Goal: Task Accomplishment & Management: Use online tool/utility

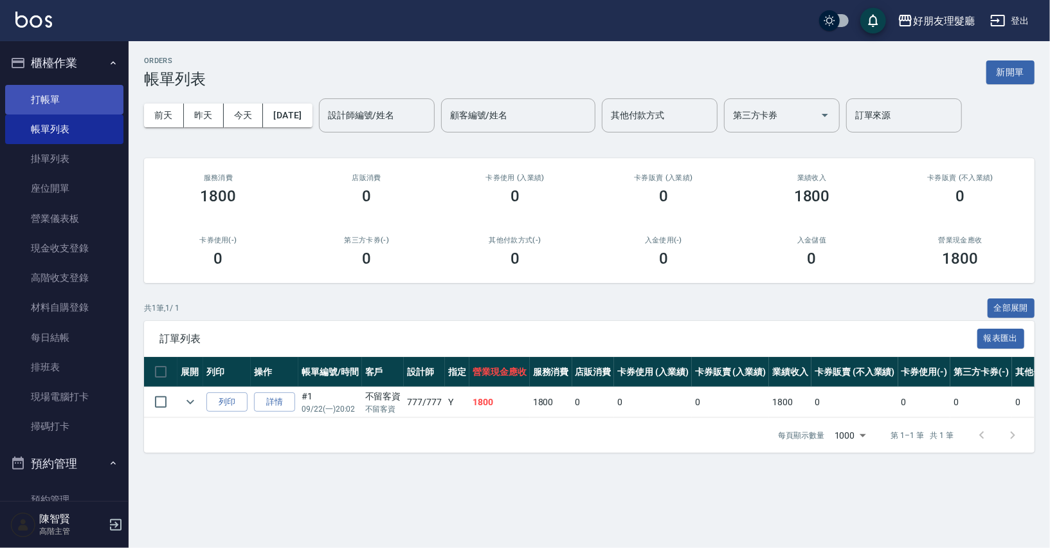
click at [60, 87] on link "打帳單" at bounding box center [64, 100] width 118 height 30
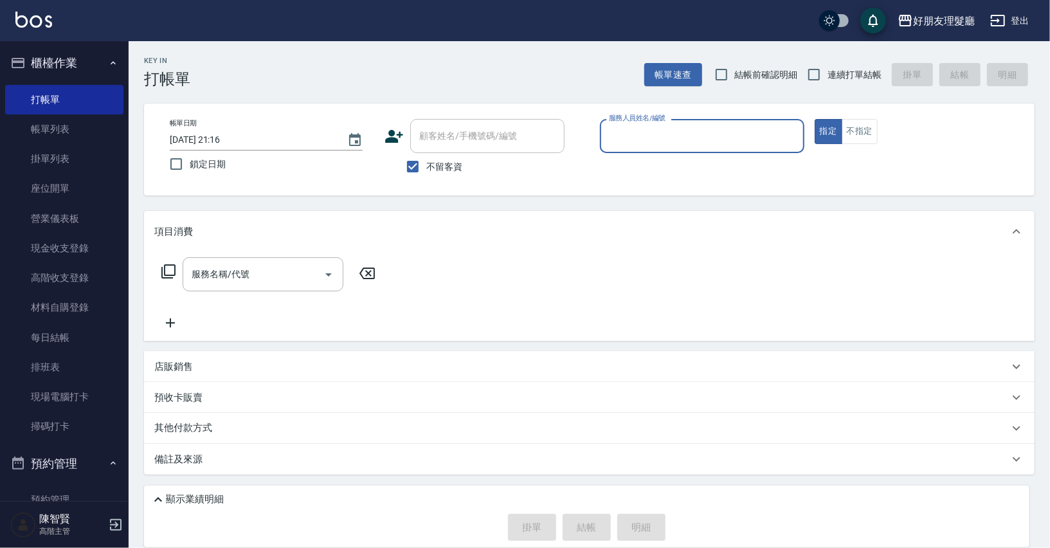
click at [718, 134] on input "服務人員姓名/編號" at bounding box center [702, 136] width 193 height 23
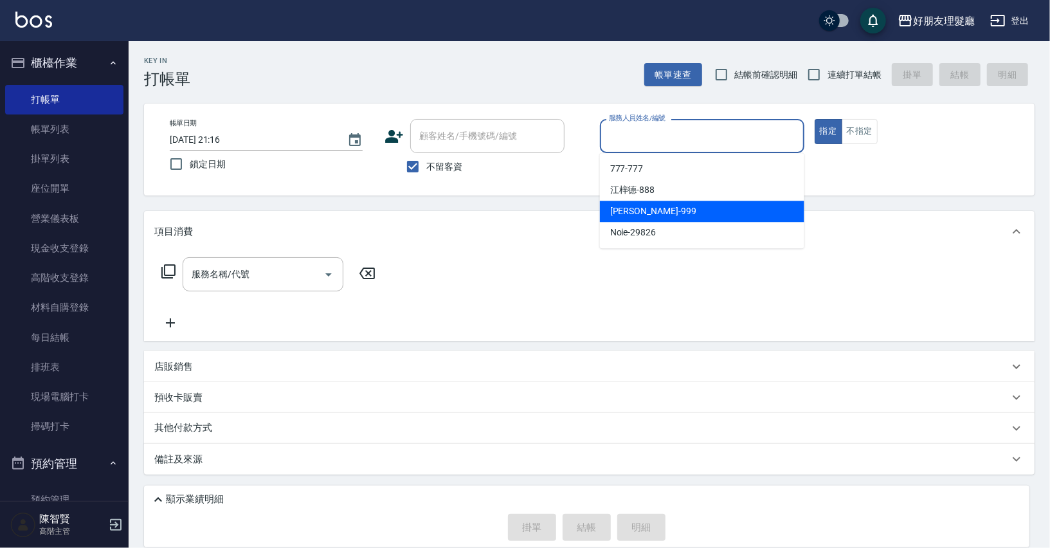
click at [701, 208] on div "[PERSON_NAME] -999" at bounding box center [702, 211] width 204 height 21
type input "阿賢-999"
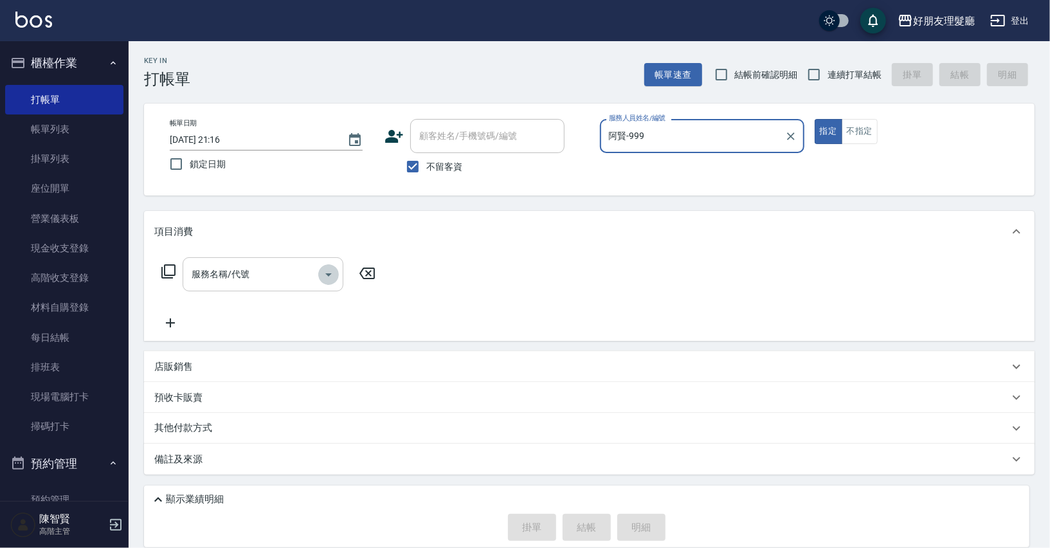
click at [323, 275] on icon "Open" at bounding box center [328, 274] width 15 height 15
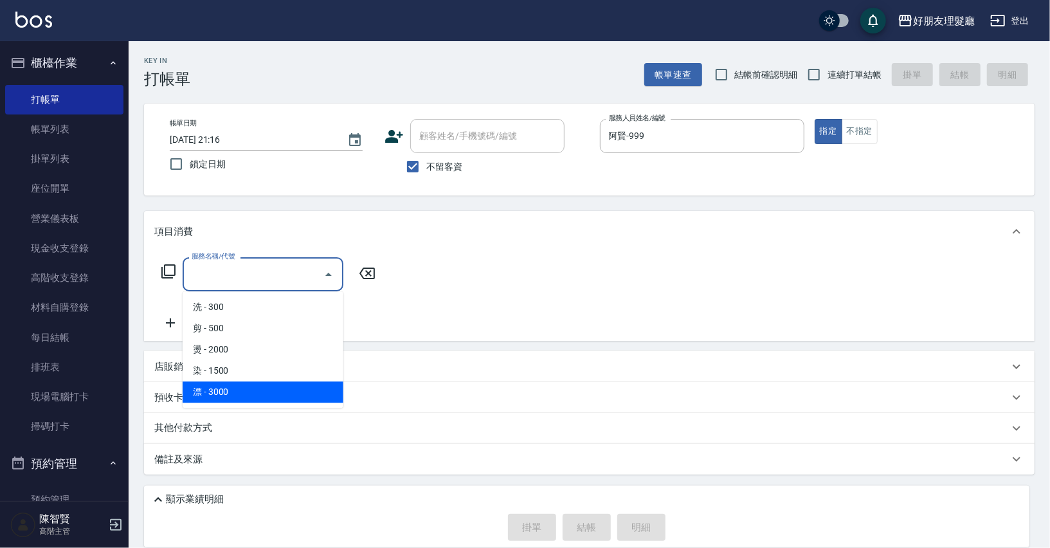
click at [291, 386] on span "漂 - 3000" at bounding box center [263, 391] width 161 height 21
type input "漂(5)"
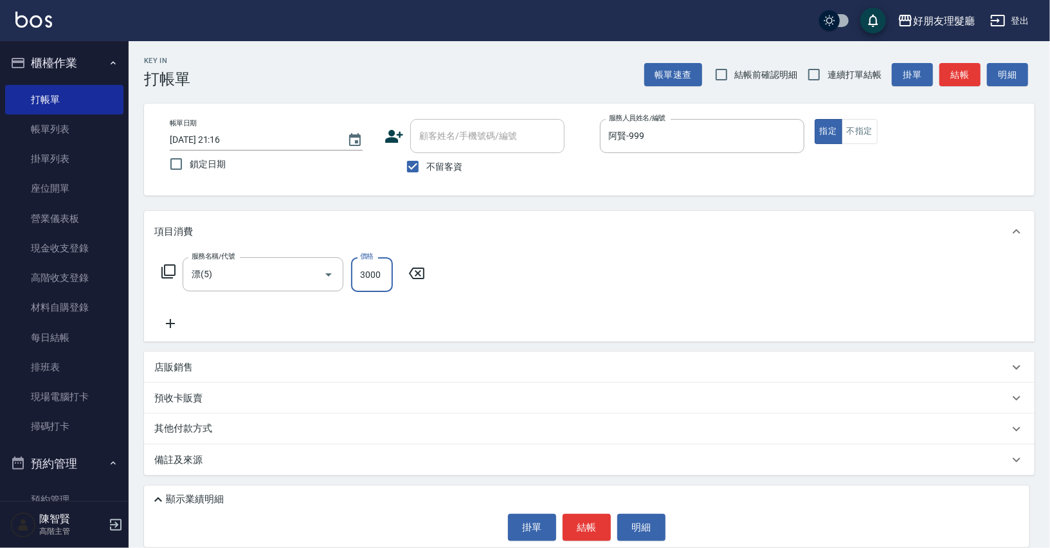
click at [375, 278] on input "3000" at bounding box center [372, 274] width 42 height 35
type input "4500"
click at [167, 328] on icon at bounding box center [170, 323] width 32 height 15
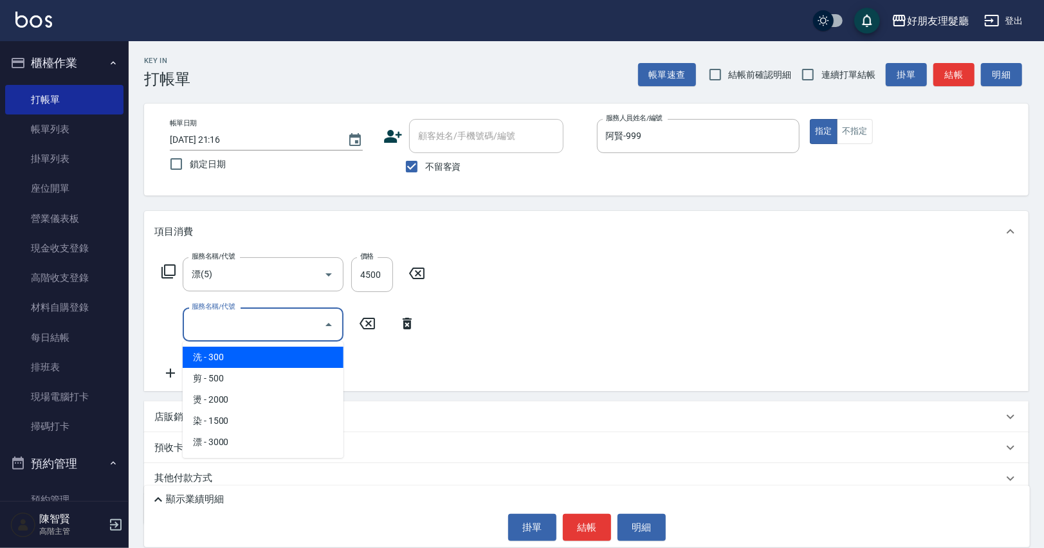
click at [207, 324] on input "服務名稱/代號" at bounding box center [253, 324] width 130 height 23
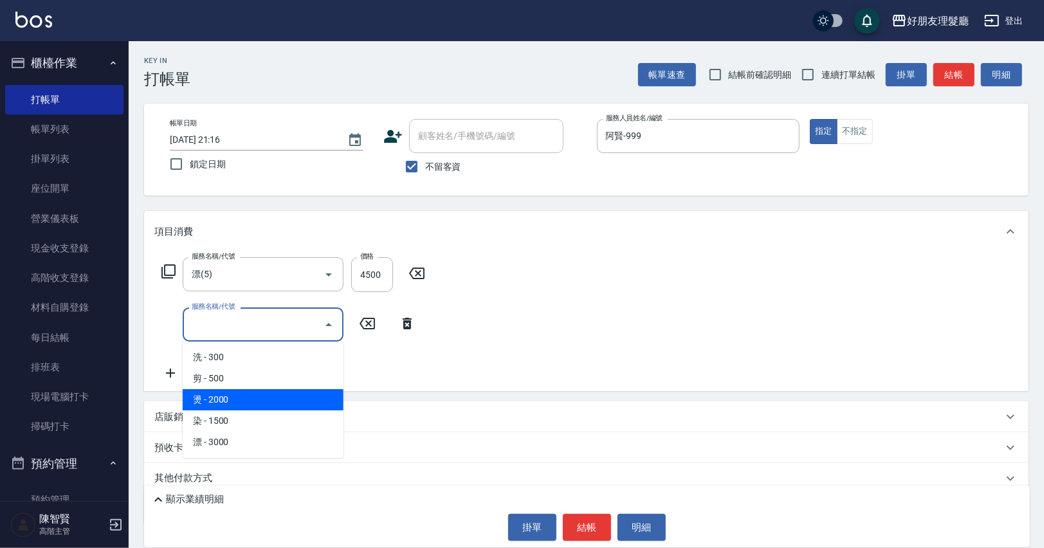
click at [241, 403] on span "燙 - 2000" at bounding box center [263, 399] width 161 height 21
type input "燙(3)"
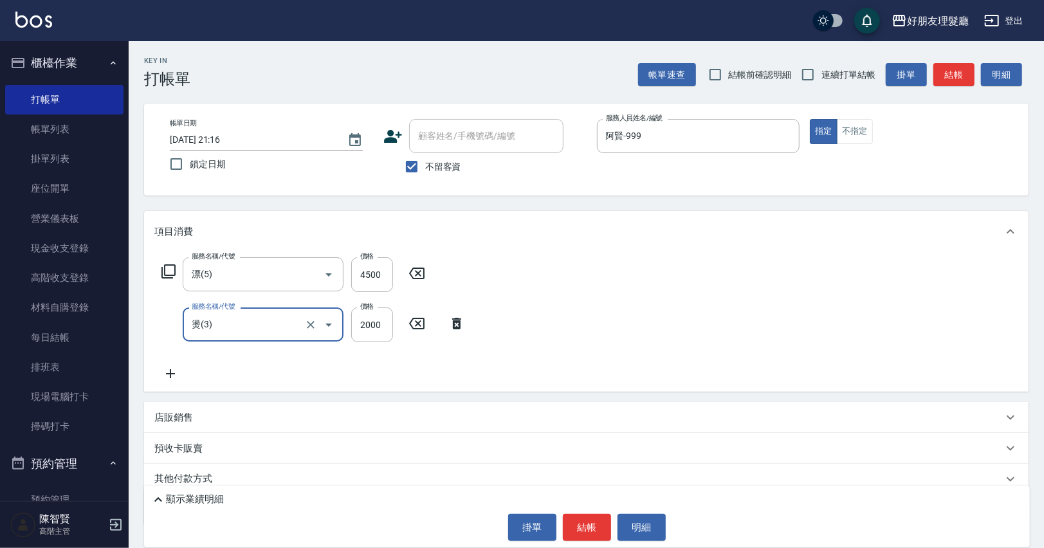
click at [465, 330] on icon at bounding box center [456, 323] width 32 height 15
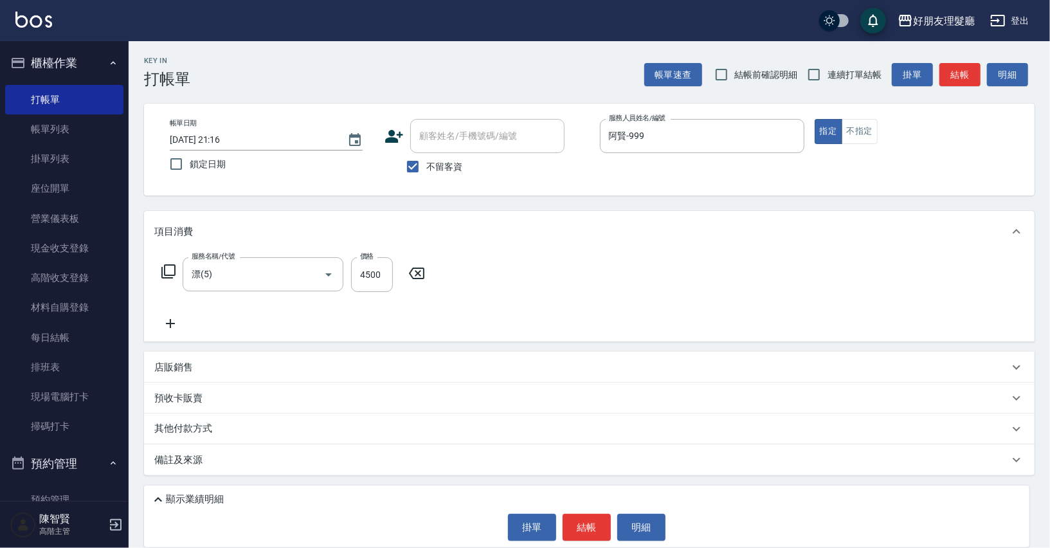
click at [168, 324] on icon at bounding box center [170, 323] width 32 height 15
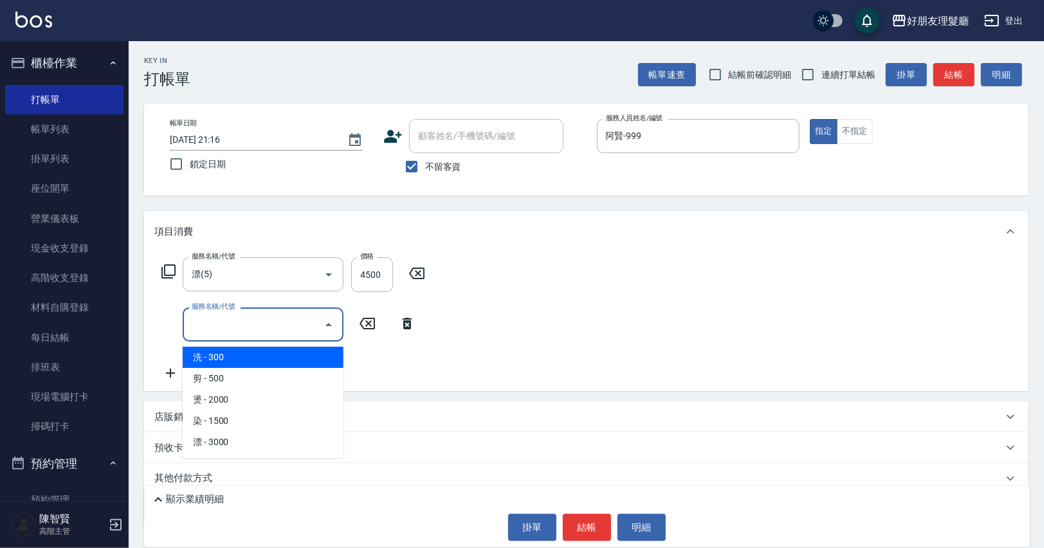
click at [222, 320] on input "服務名稱/代號" at bounding box center [253, 324] width 130 height 23
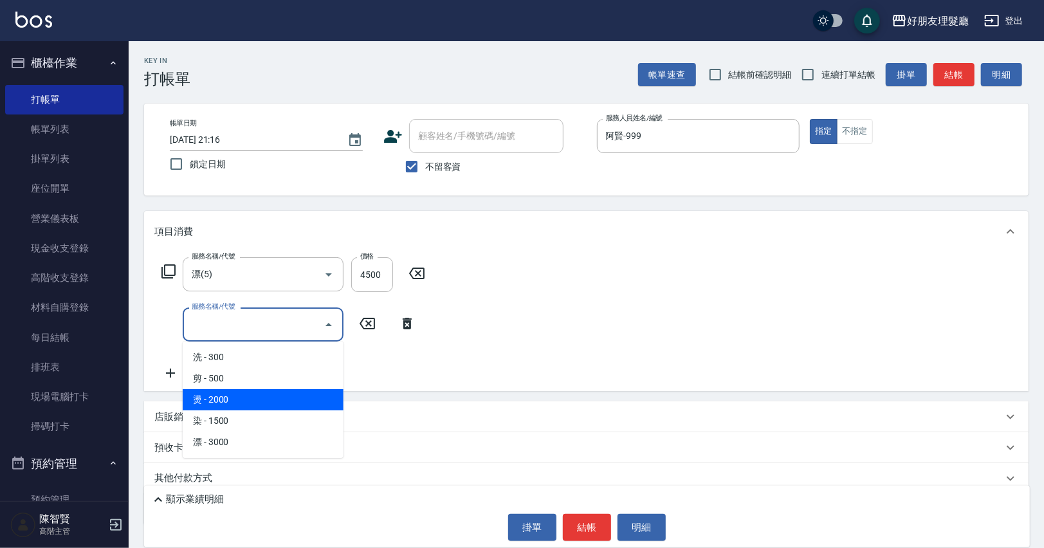
click at [225, 395] on span "燙 - 2000" at bounding box center [263, 399] width 161 height 21
type input "燙(3)"
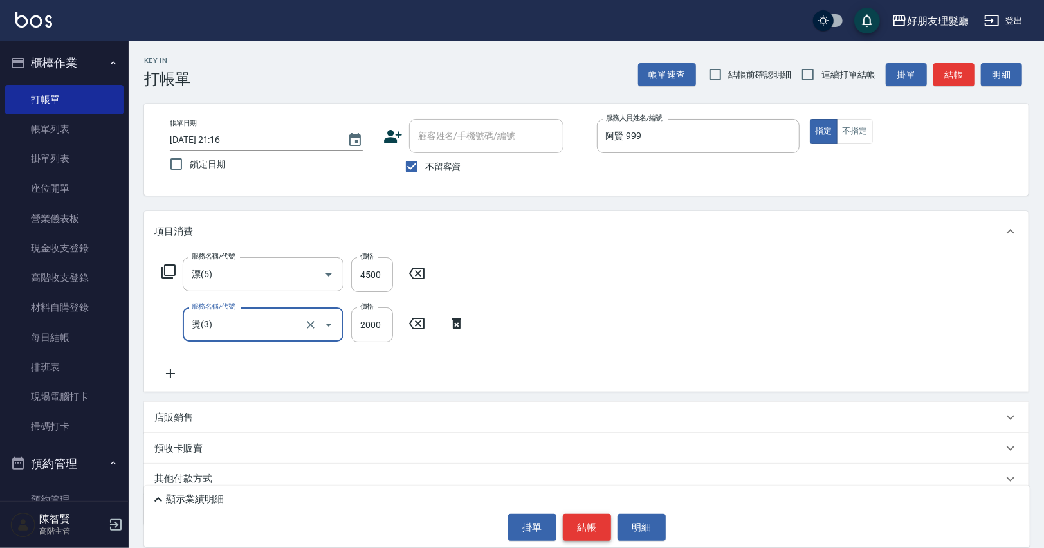
click at [586, 516] on button "結帳" at bounding box center [587, 527] width 48 height 27
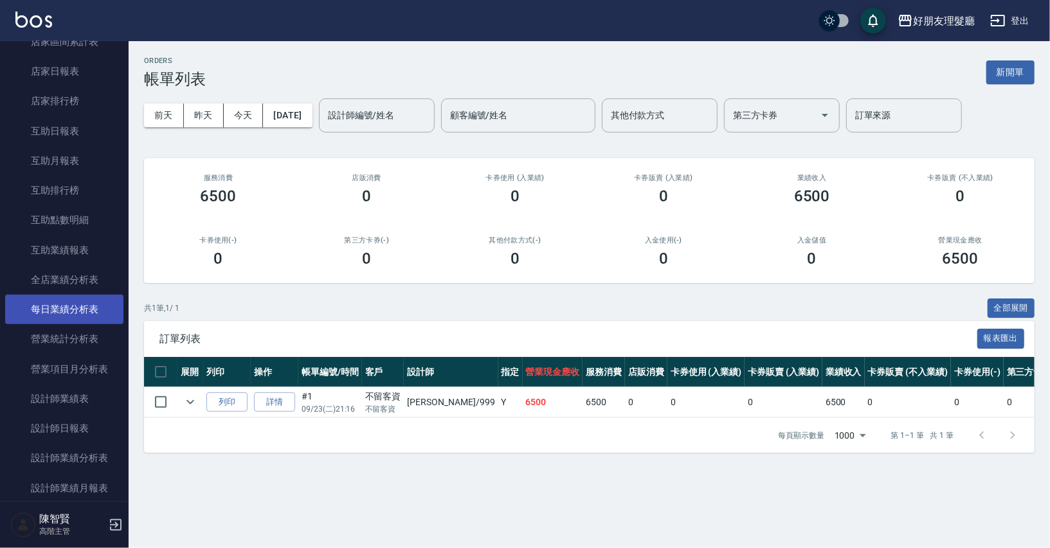
scroll to position [662, 0]
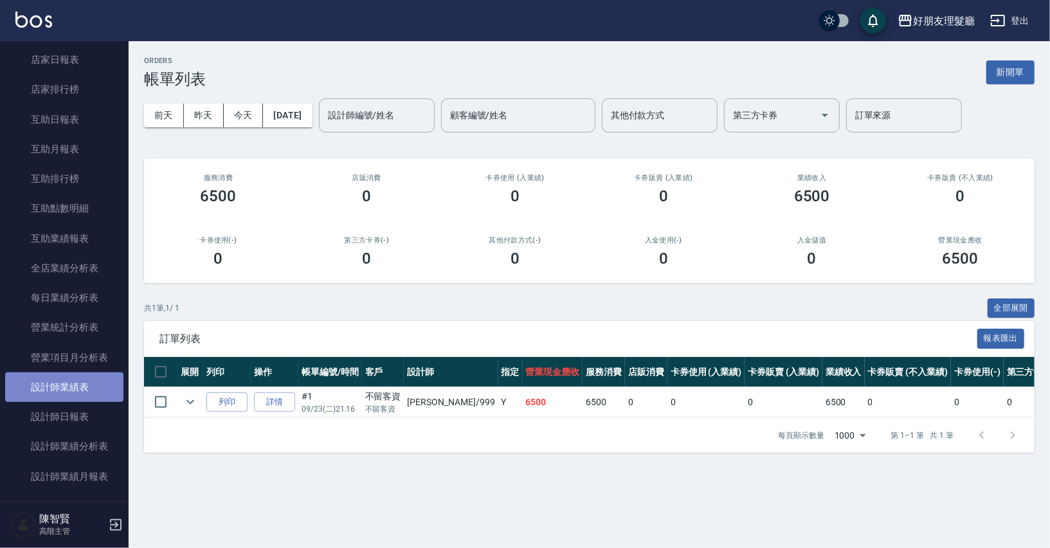
click at [109, 399] on link "設計師業績表" at bounding box center [64, 387] width 118 height 30
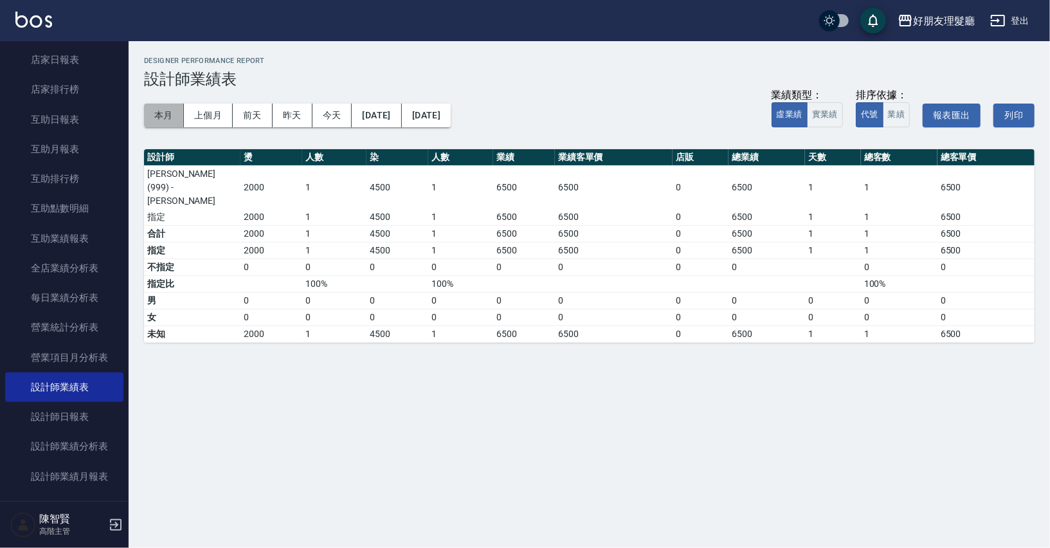
click at [178, 109] on button "本月" at bounding box center [164, 116] width 40 height 24
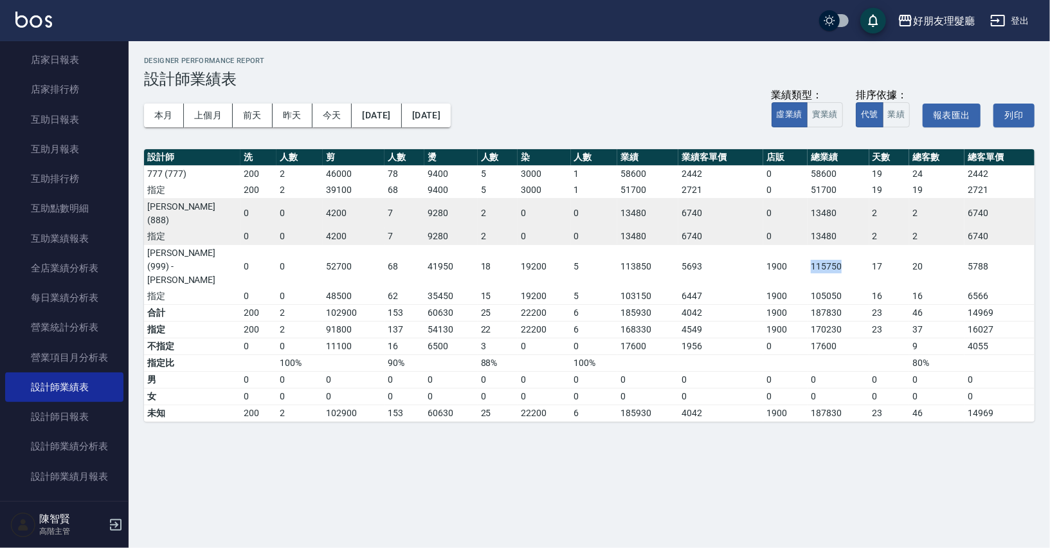
drag, startPoint x: 841, startPoint y: 241, endPoint x: 809, endPoint y: 244, distance: 31.7
click at [809, 244] on td "115750" at bounding box center [838, 266] width 61 height 44
click at [835, 244] on td "115750" at bounding box center [838, 266] width 61 height 44
drag, startPoint x: 871, startPoint y: 244, endPoint x: 806, endPoint y: 241, distance: 64.3
click at [806, 244] on tr "[PERSON_NAME](999) - [PERSON_NAME] 0 0 52700 68 41950 18 19200 5 113850 5693 19…" at bounding box center [589, 266] width 890 height 44
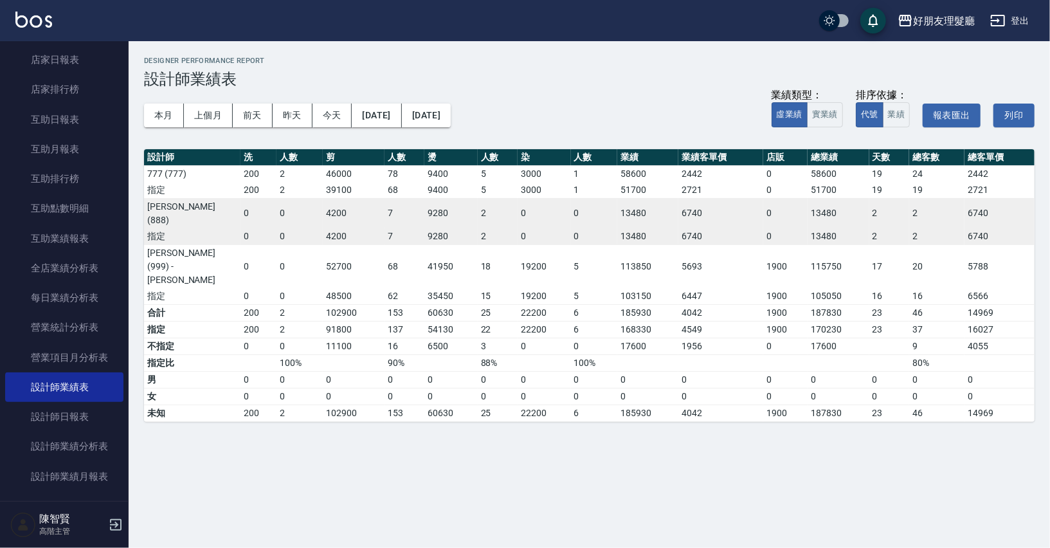
click at [859, 288] on td "105050" at bounding box center [838, 296] width 61 height 17
drag, startPoint x: 831, startPoint y: 235, endPoint x: 817, endPoint y: 236, distance: 14.2
click at [817, 244] on td "115750" at bounding box center [838, 266] width 61 height 44
click at [825, 244] on td "115750" at bounding box center [838, 266] width 61 height 44
drag, startPoint x: 836, startPoint y: 238, endPoint x: 810, endPoint y: 235, distance: 25.8
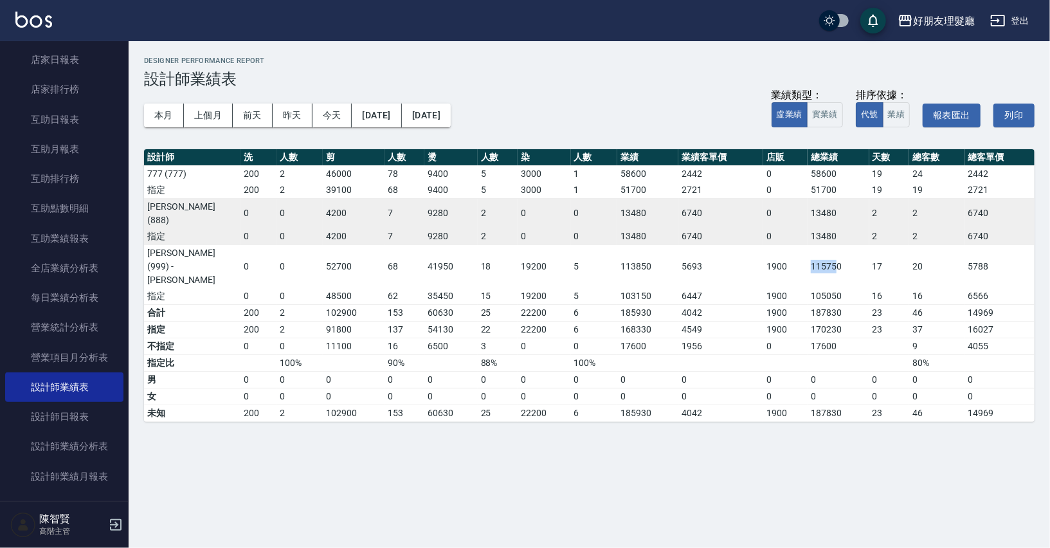
click at [810, 244] on td "115750" at bounding box center [838, 266] width 61 height 44
click at [841, 288] on td "105050" at bounding box center [838, 296] width 61 height 17
